Goal: Task Accomplishment & Management: Use online tool/utility

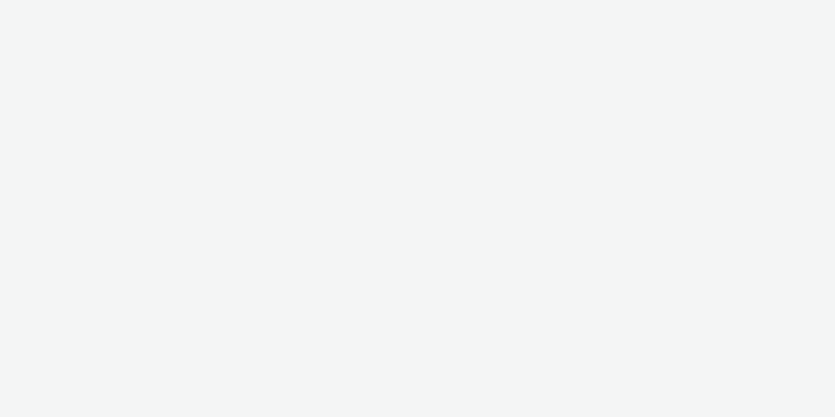
select select "08a58170-7f08-4922-abc8-b2d1eb407230"
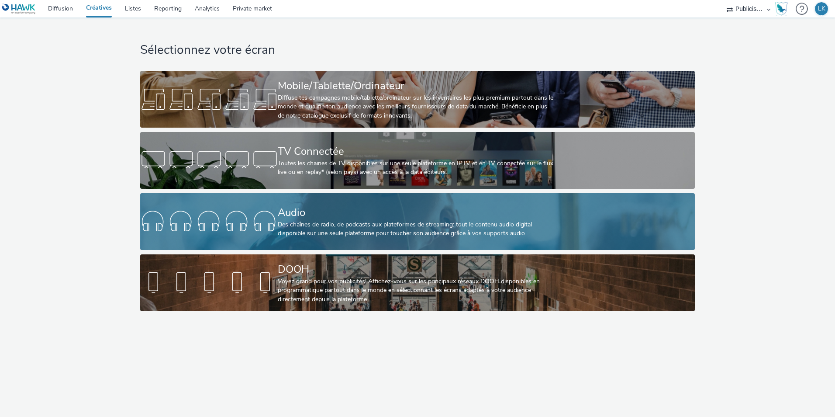
click at [286, 222] on div "Des chaînes de radio, de podcasts aux plateformes de streaming: tout le contenu…" at bounding box center [415, 229] width 275 height 18
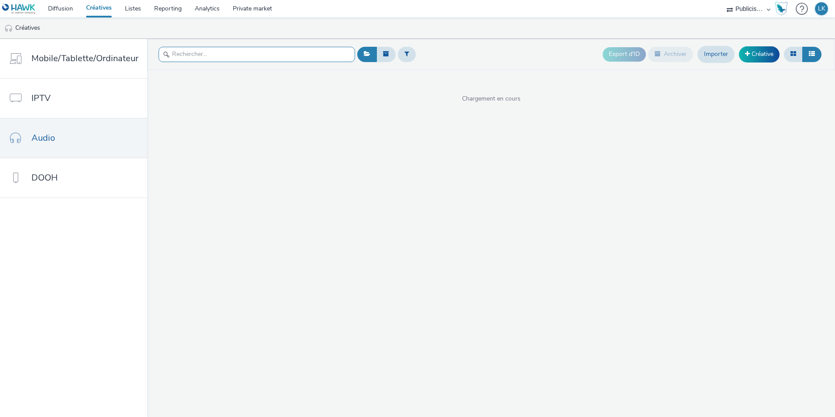
click at [204, 53] on input "text" at bounding box center [256, 54] width 196 height 15
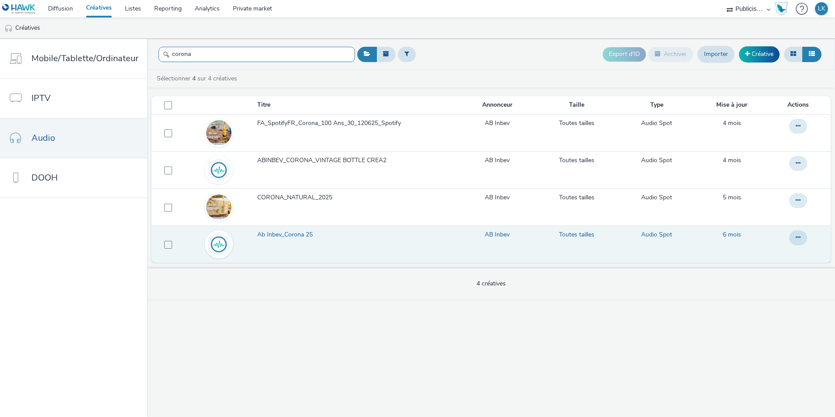
type input "corona"
click at [281, 236] on span "Ab Inbev_Corona 25" at bounding box center [286, 234] width 59 height 9
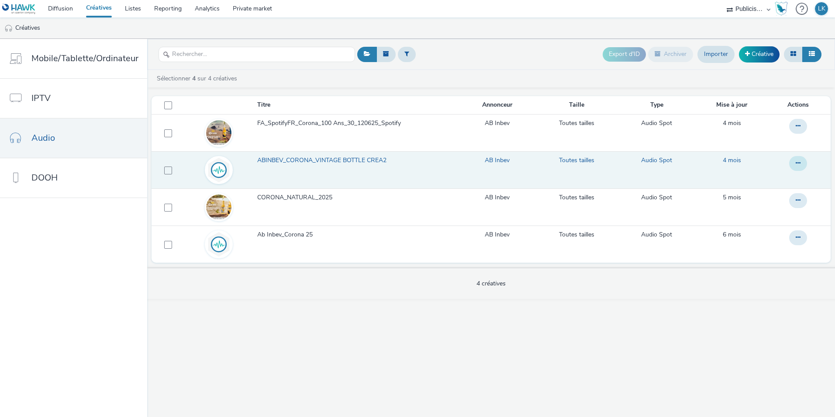
click at [800, 160] on icon at bounding box center [797, 163] width 5 height 6
click at [769, 182] on link "Modifier" at bounding box center [773, 180] width 65 height 17
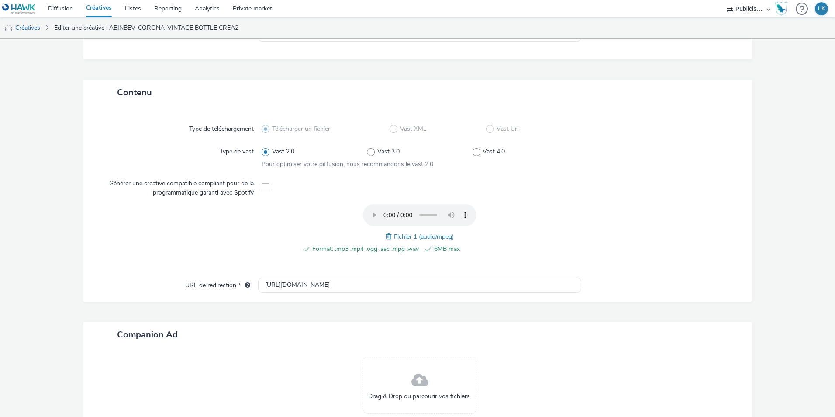
scroll to position [175, 0]
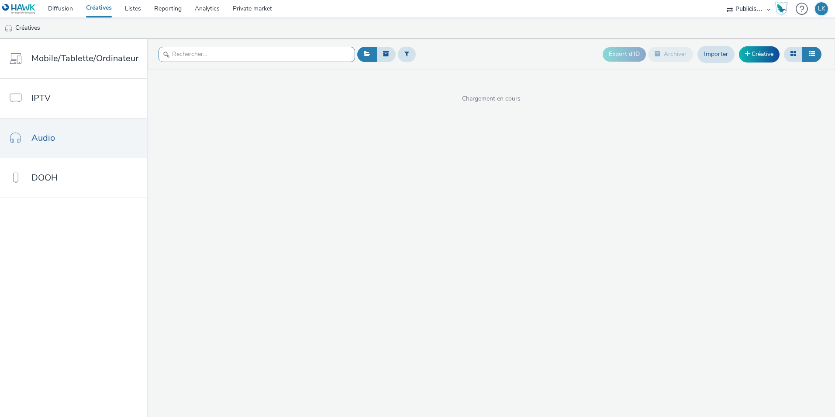
click at [199, 60] on input "text" at bounding box center [256, 54] width 196 height 15
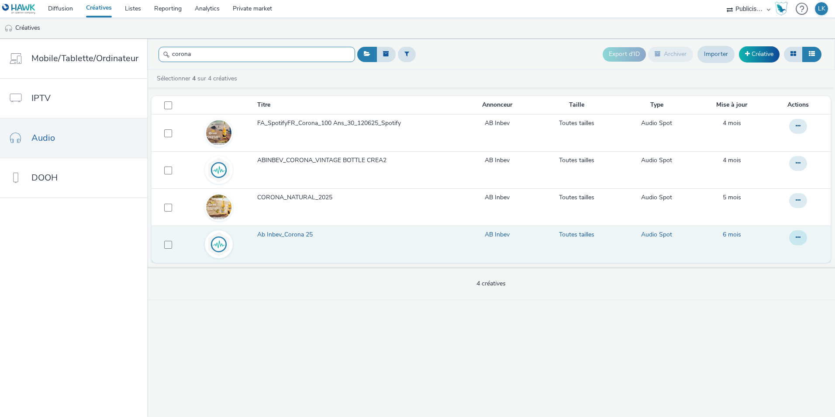
type input "corona"
click at [799, 235] on icon at bounding box center [797, 237] width 5 height 6
click at [776, 247] on link "Modifier" at bounding box center [773, 254] width 65 height 17
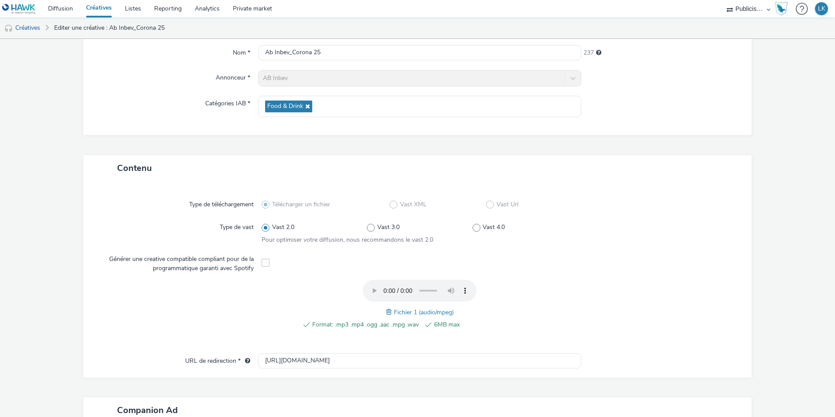
scroll to position [175, 0]
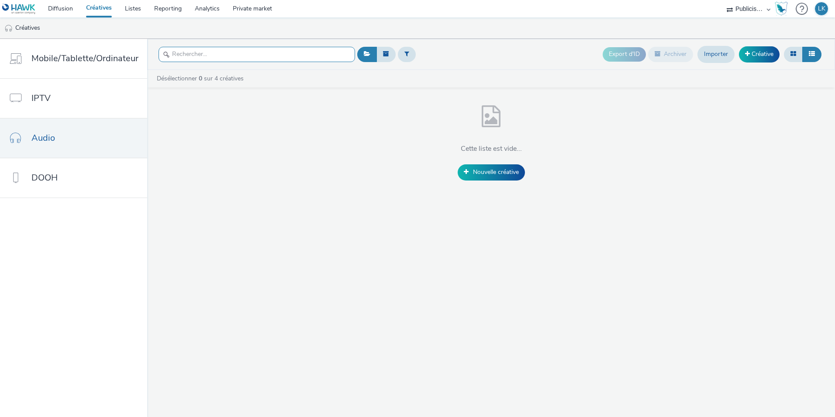
click at [217, 53] on input "text" at bounding box center [256, 54] width 196 height 15
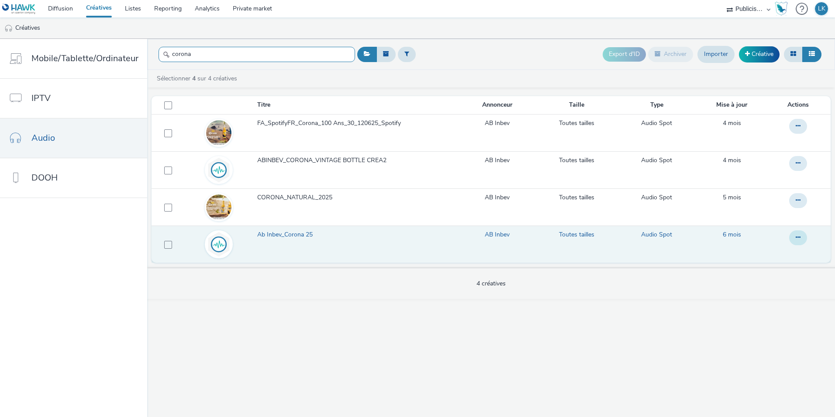
type input "corona"
click at [797, 241] on button at bounding box center [798, 237] width 18 height 15
click at [777, 255] on link "Modifier" at bounding box center [773, 254] width 65 height 17
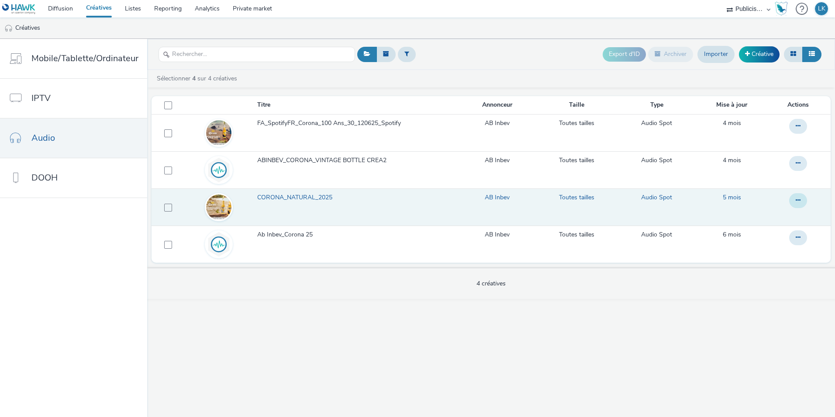
click at [800, 200] on icon at bounding box center [797, 200] width 5 height 6
click at [786, 212] on link "Modifier" at bounding box center [773, 217] width 65 height 17
